Goal: Task Accomplishment & Management: Use online tool/utility

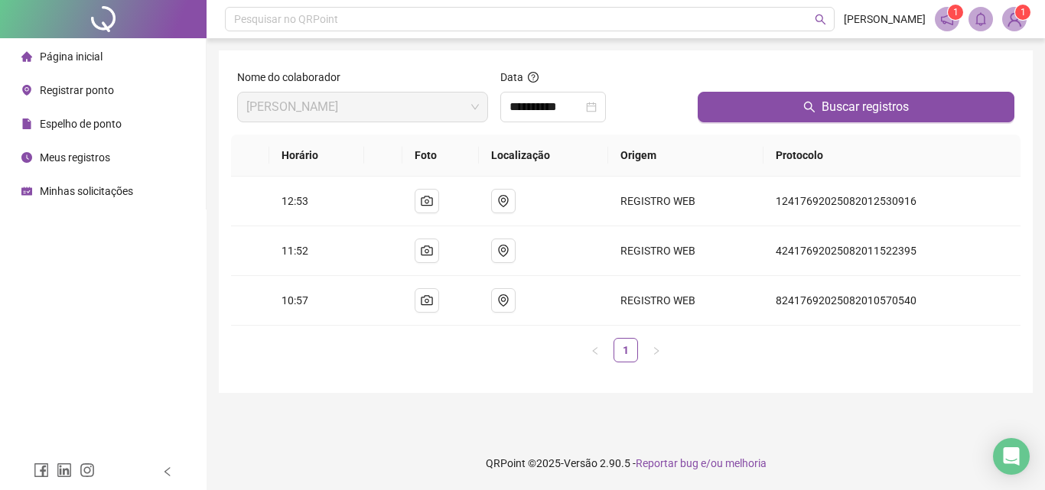
click at [96, 89] on span "Registrar ponto" at bounding box center [77, 90] width 74 height 12
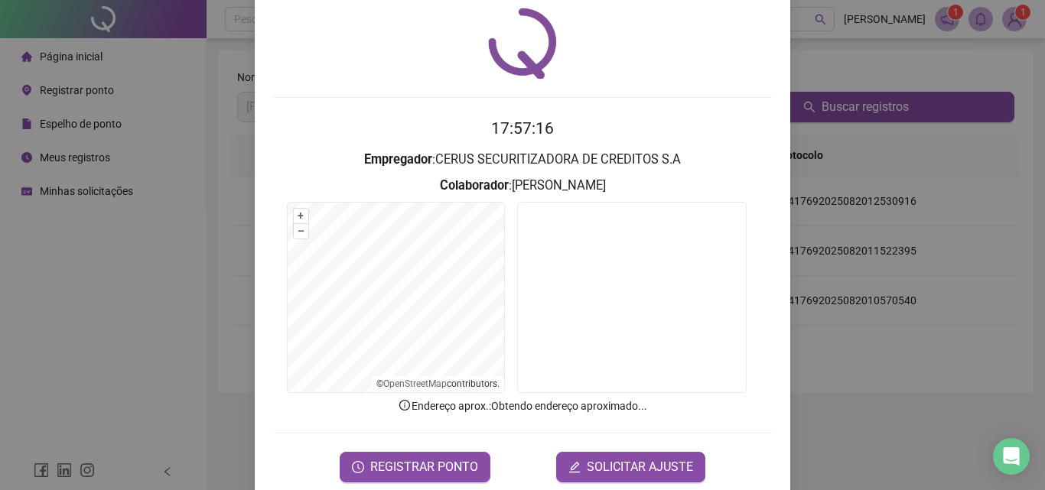
scroll to position [73, 0]
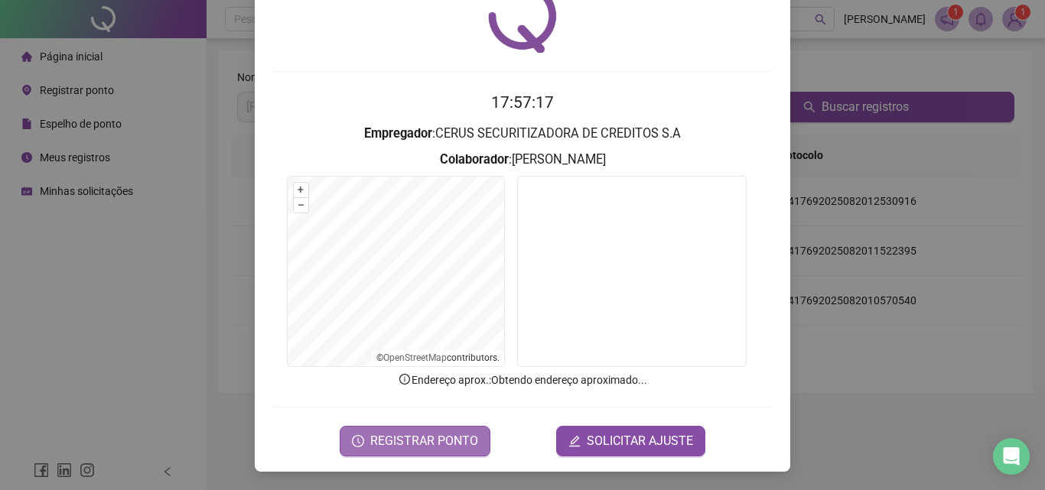
click at [444, 444] on span "REGISTRAR PONTO" at bounding box center [424, 441] width 108 height 18
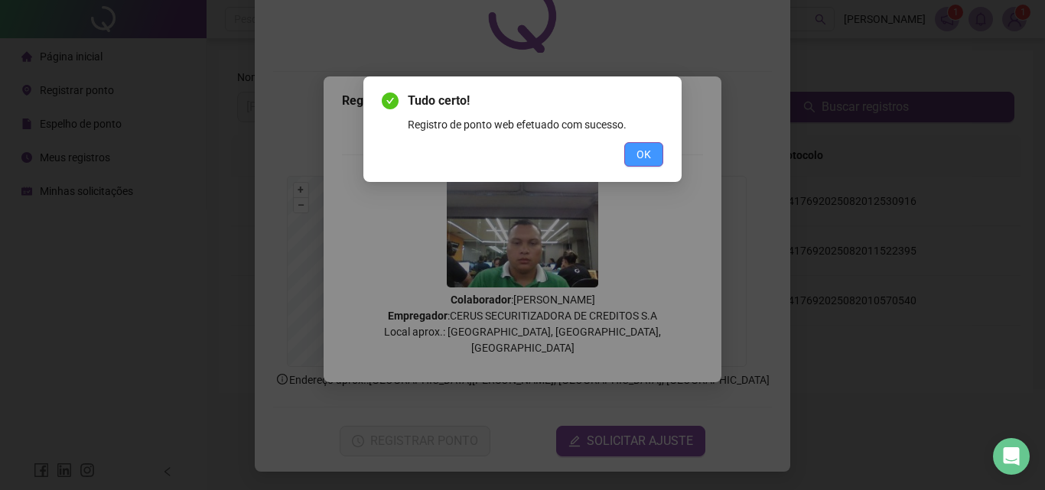
click at [641, 160] on span "OK" at bounding box center [644, 154] width 15 height 17
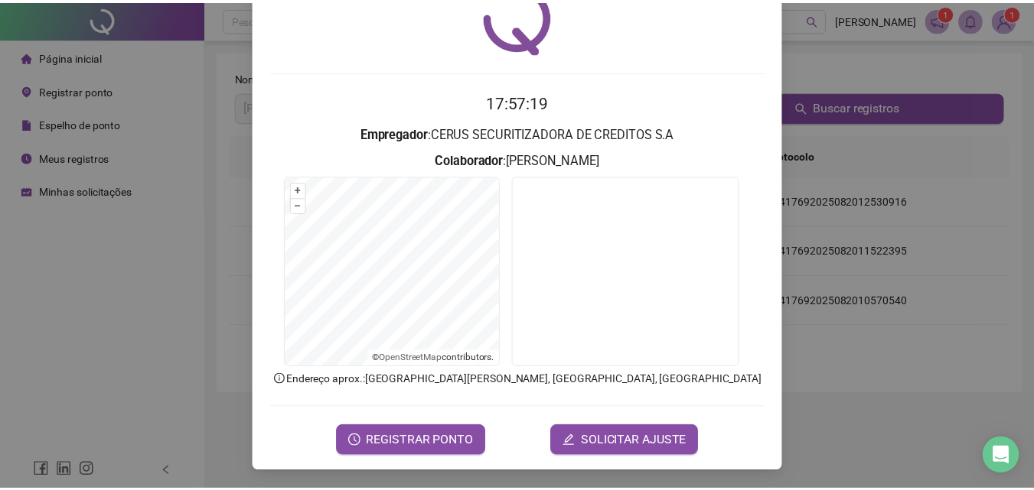
scroll to position [0, 0]
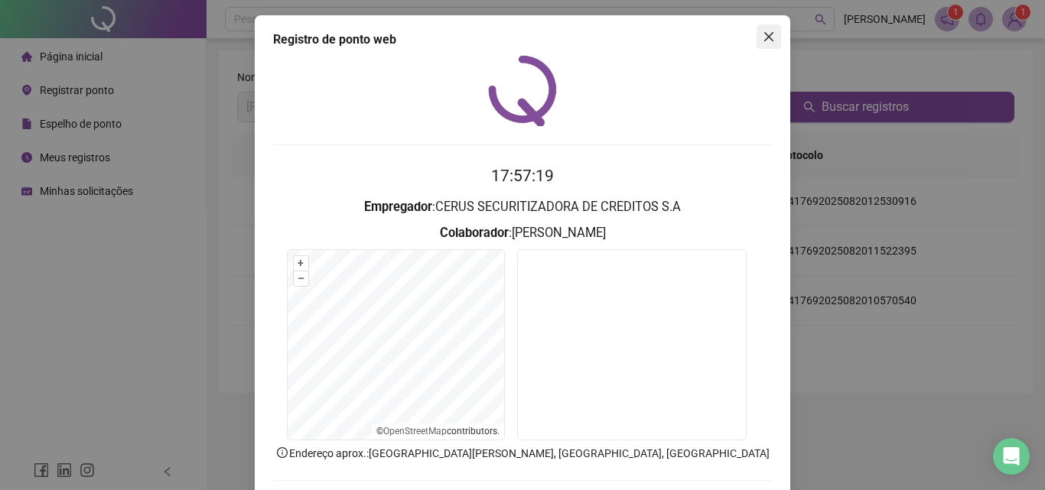
click at [757, 41] on span "Close" at bounding box center [769, 37] width 24 height 12
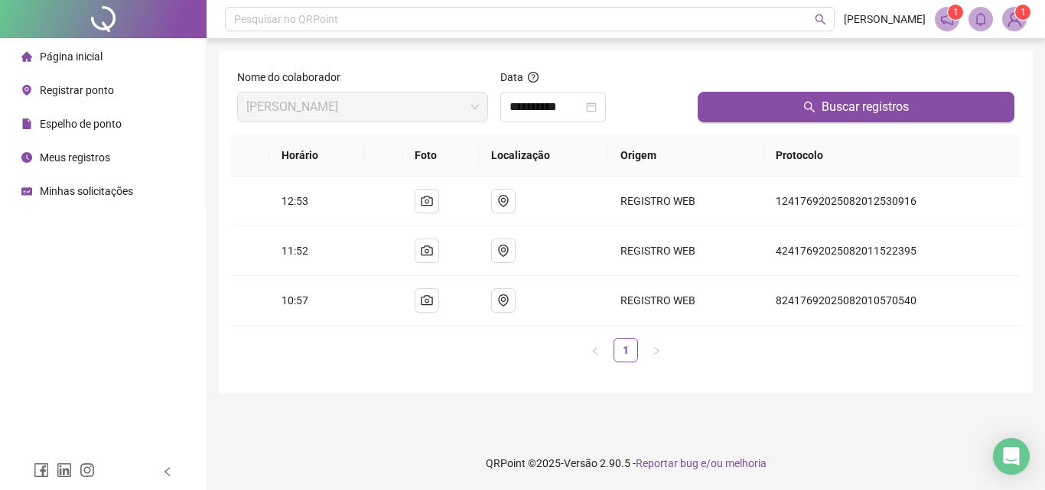
click at [136, 169] on li "Meus registros" at bounding box center [103, 157] width 200 height 31
click at [597, 109] on icon "close-circle" at bounding box center [591, 107] width 11 height 11
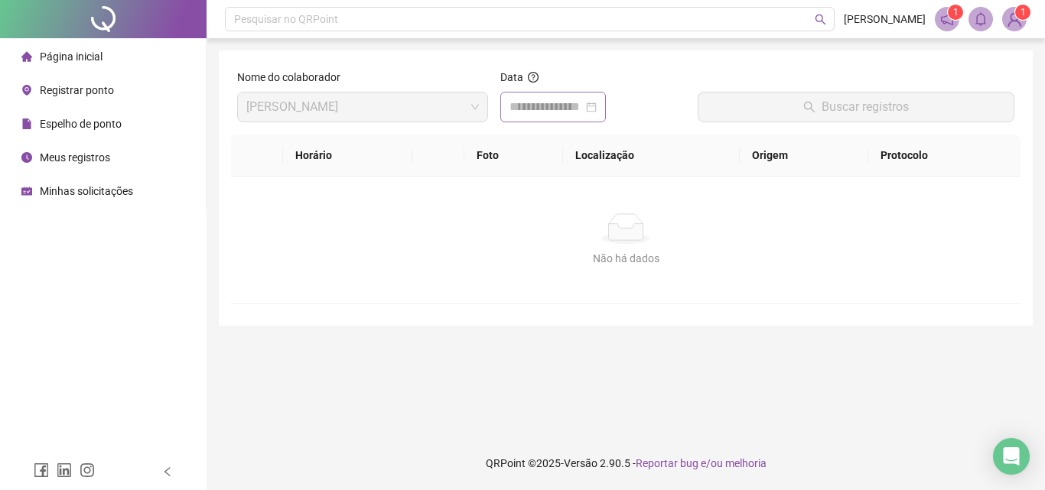
click at [597, 109] on div at bounding box center [553, 107] width 87 height 18
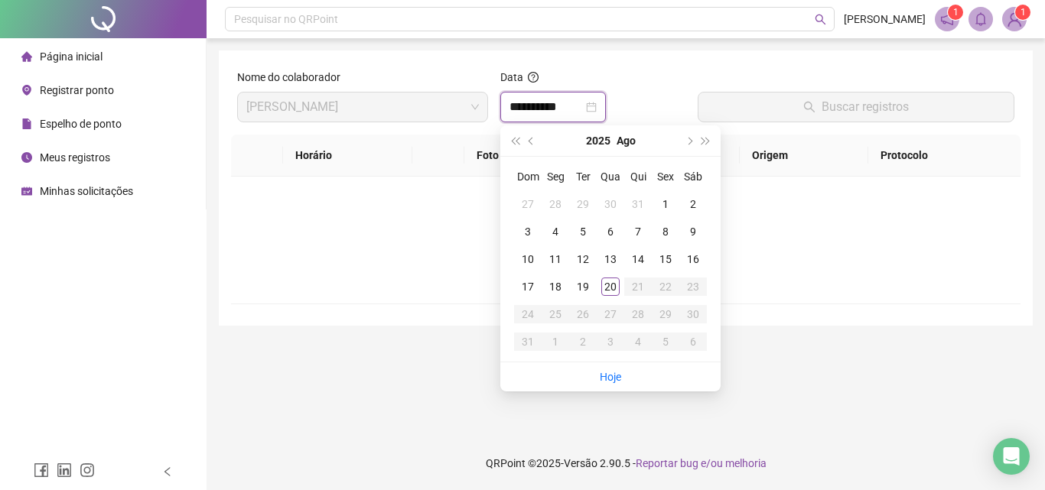
type input "**********"
click at [615, 295] on div "20" at bounding box center [610, 287] width 18 height 18
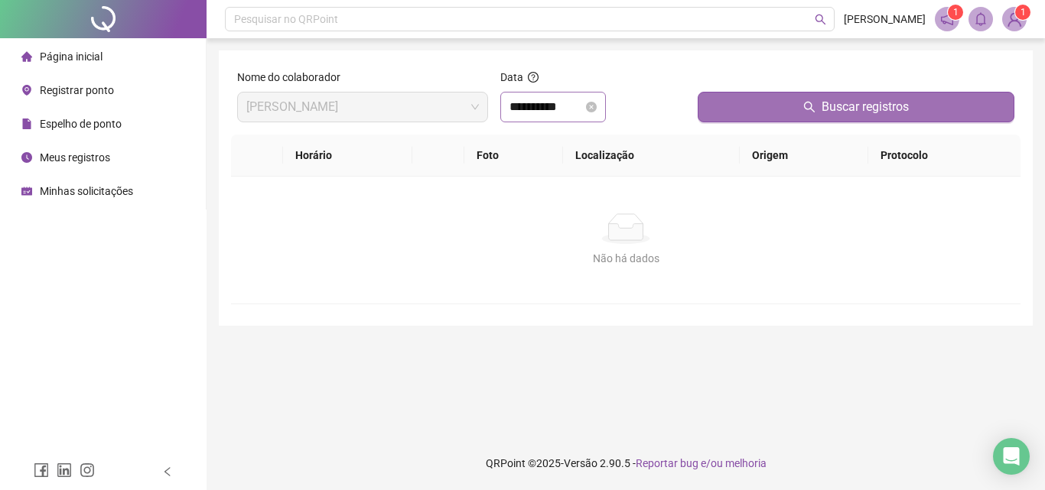
click at [733, 101] on button "Buscar registros" at bounding box center [856, 107] width 317 height 31
